Goal: Task Accomplishment & Management: Use online tool/utility

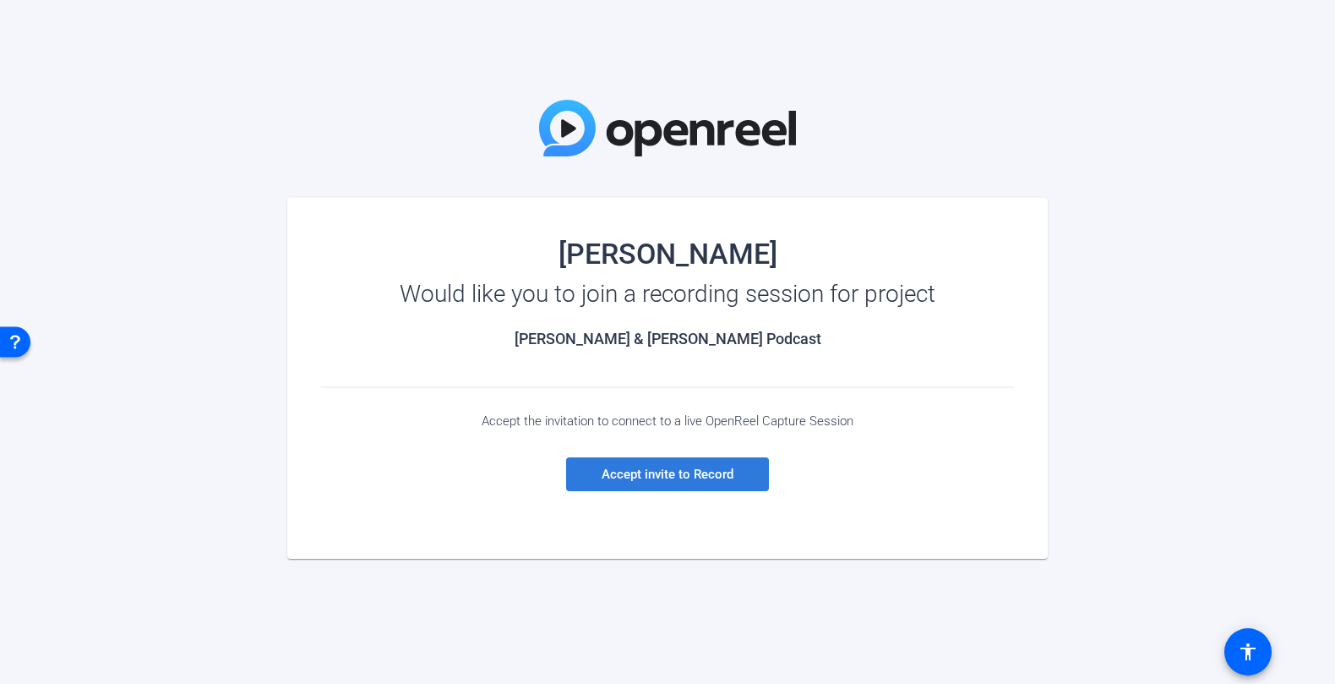
click at [677, 473] on span "Accept invite to Record" at bounding box center [668, 474] width 132 height 15
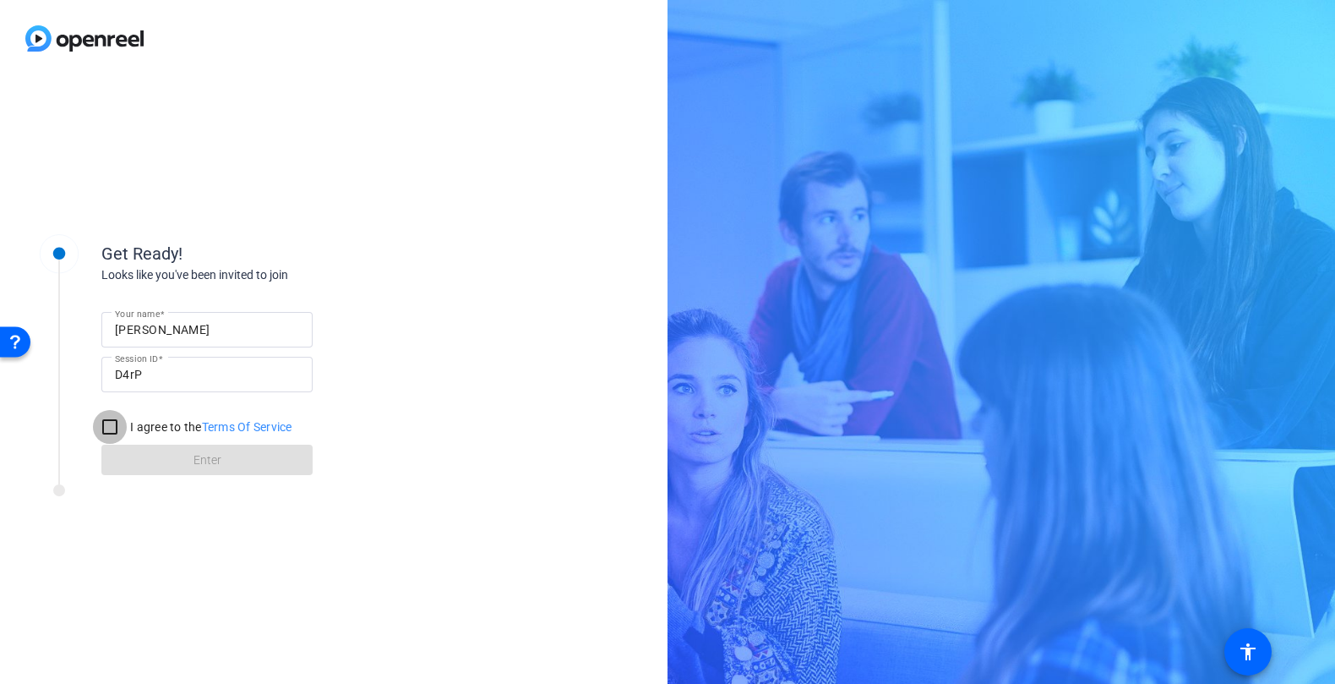
click at [111, 429] on input "I agree to the Terms Of Service" at bounding box center [110, 427] width 34 height 34
checkbox input "true"
click at [205, 465] on span "Enter" at bounding box center [208, 460] width 28 height 18
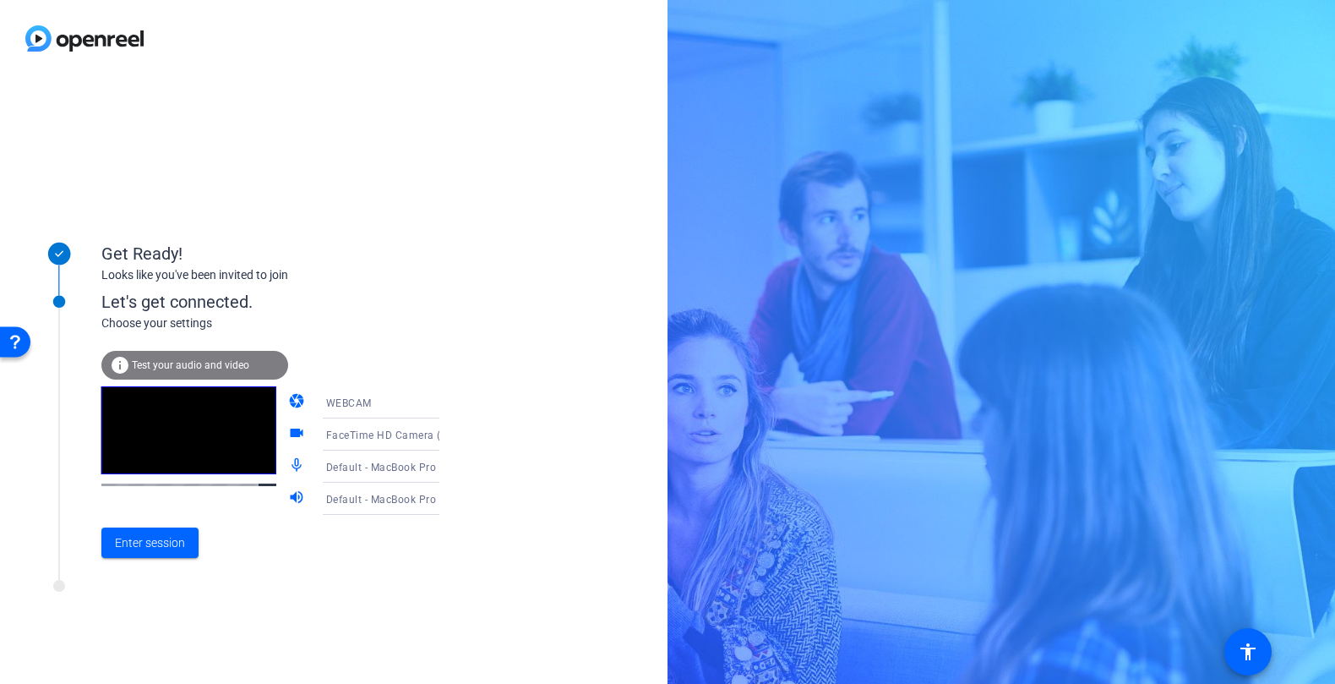
click at [288, 497] on mat-icon "volume_up" at bounding box center [298, 498] width 20 height 20
click at [170, 540] on span "Enter session" at bounding box center [150, 543] width 70 height 18
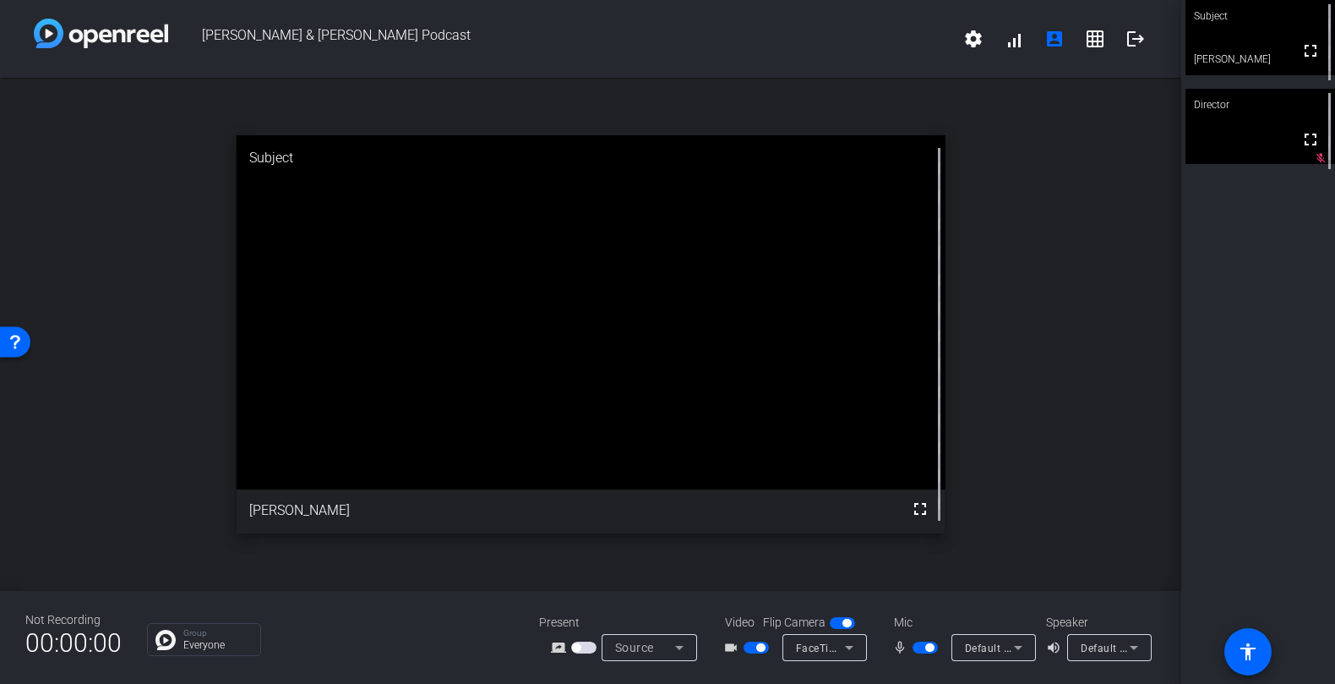
click at [921, 646] on span "button" at bounding box center [925, 647] width 25 height 12
